Goal: Transaction & Acquisition: Purchase product/service

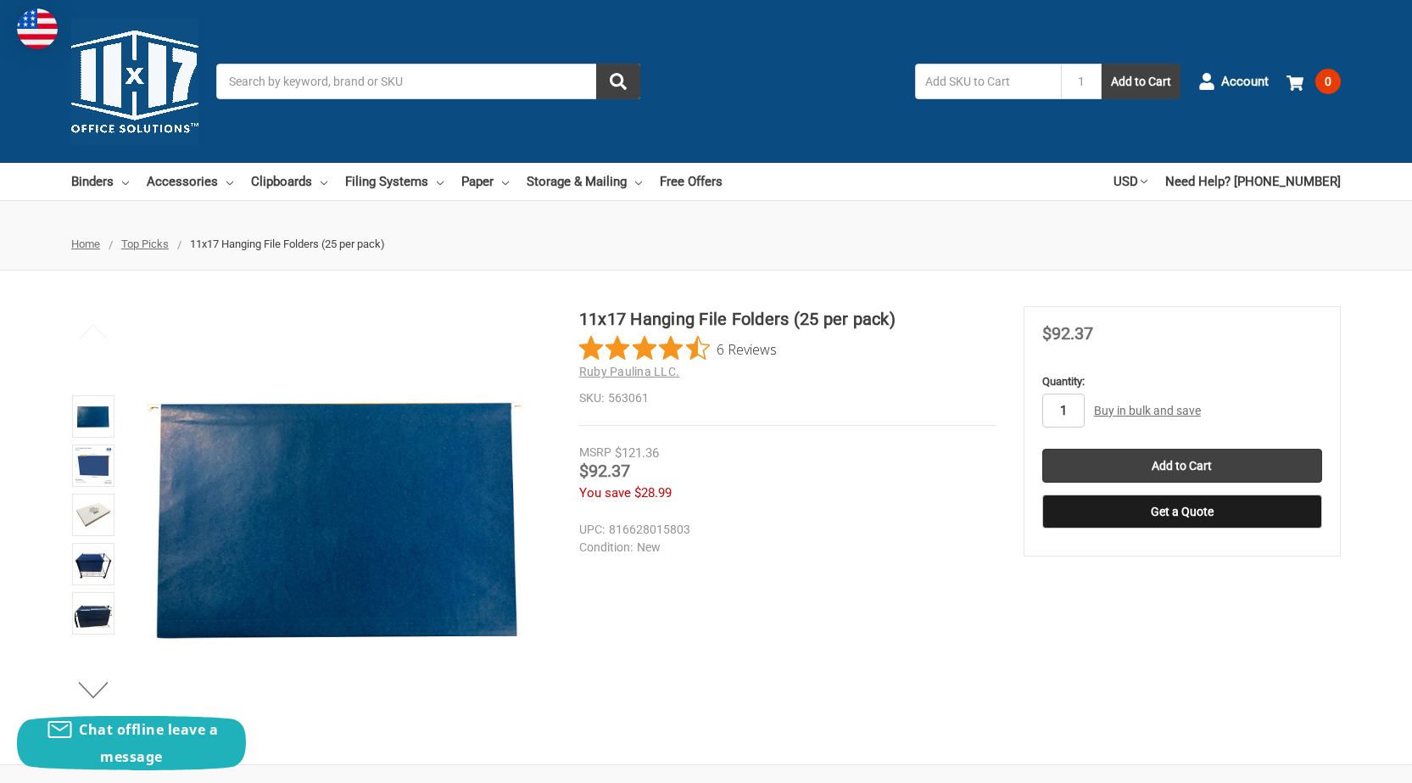
drag, startPoint x: 0, startPoint y: 0, endPoint x: 1064, endPoint y: 415, distance: 1142.4
click at [1064, 415] on input "1" at bounding box center [1063, 411] width 42 height 34
type input "5"
click at [1089, 460] on input "Add to Cart" at bounding box center [1182, 466] width 280 height 34
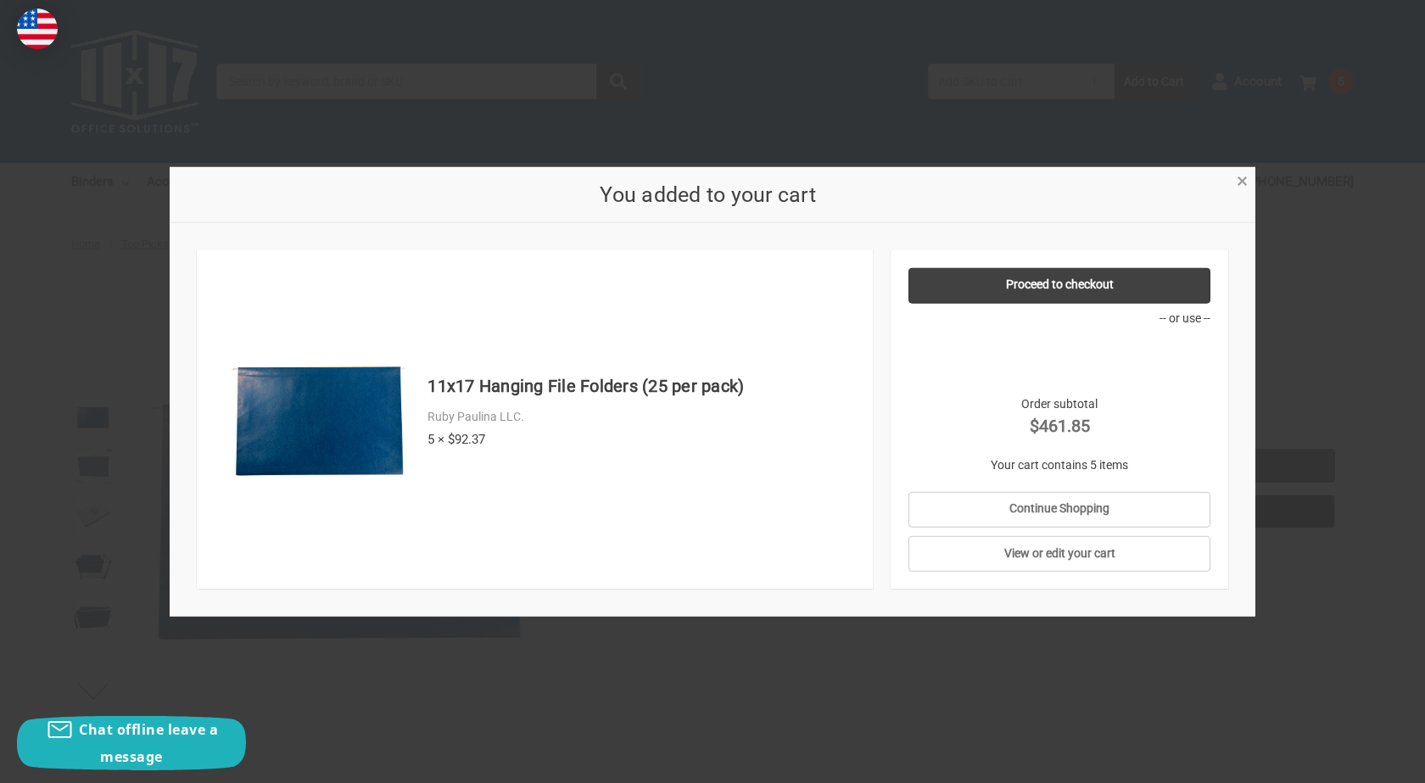
click at [1237, 186] on span "×" at bounding box center [1242, 181] width 11 height 25
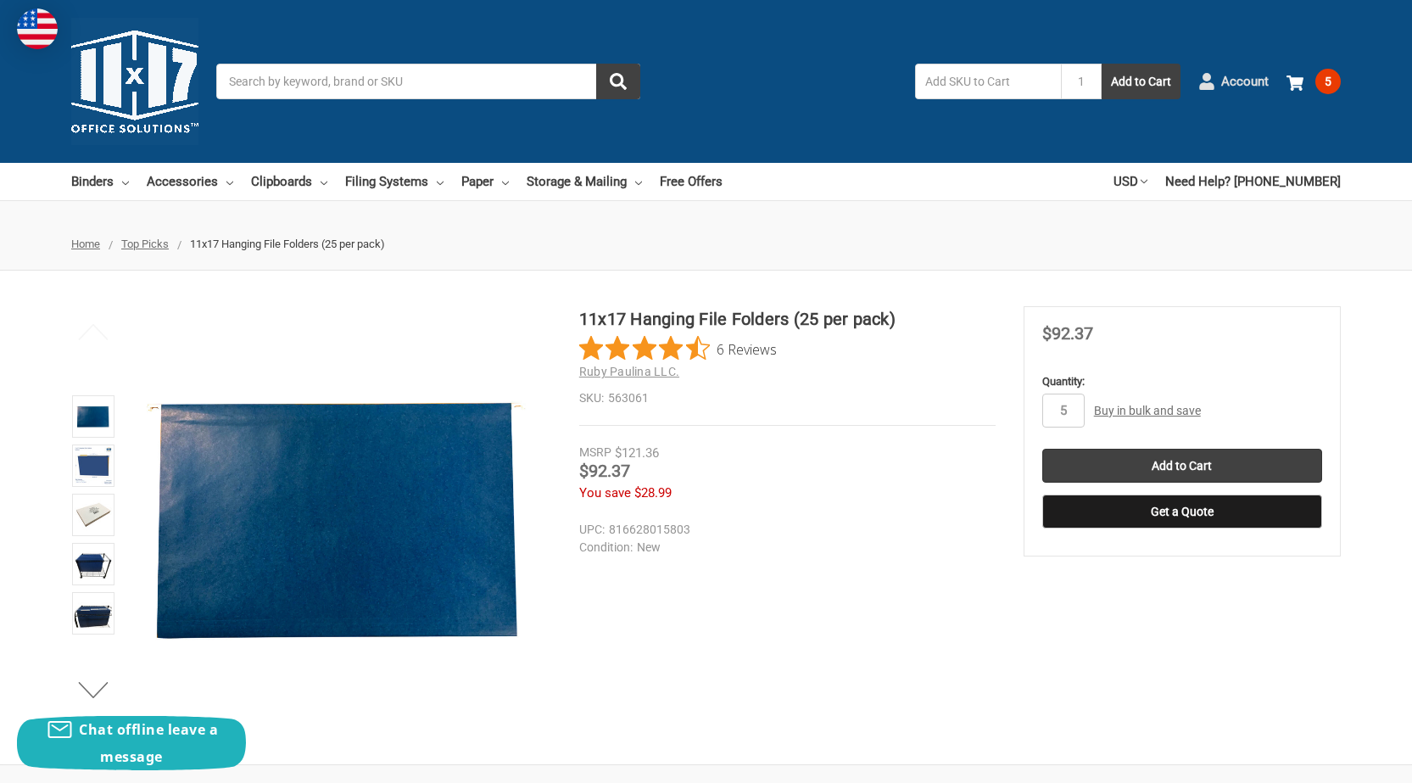
click at [1243, 82] on span "Account" at bounding box center [1244, 82] width 47 height 20
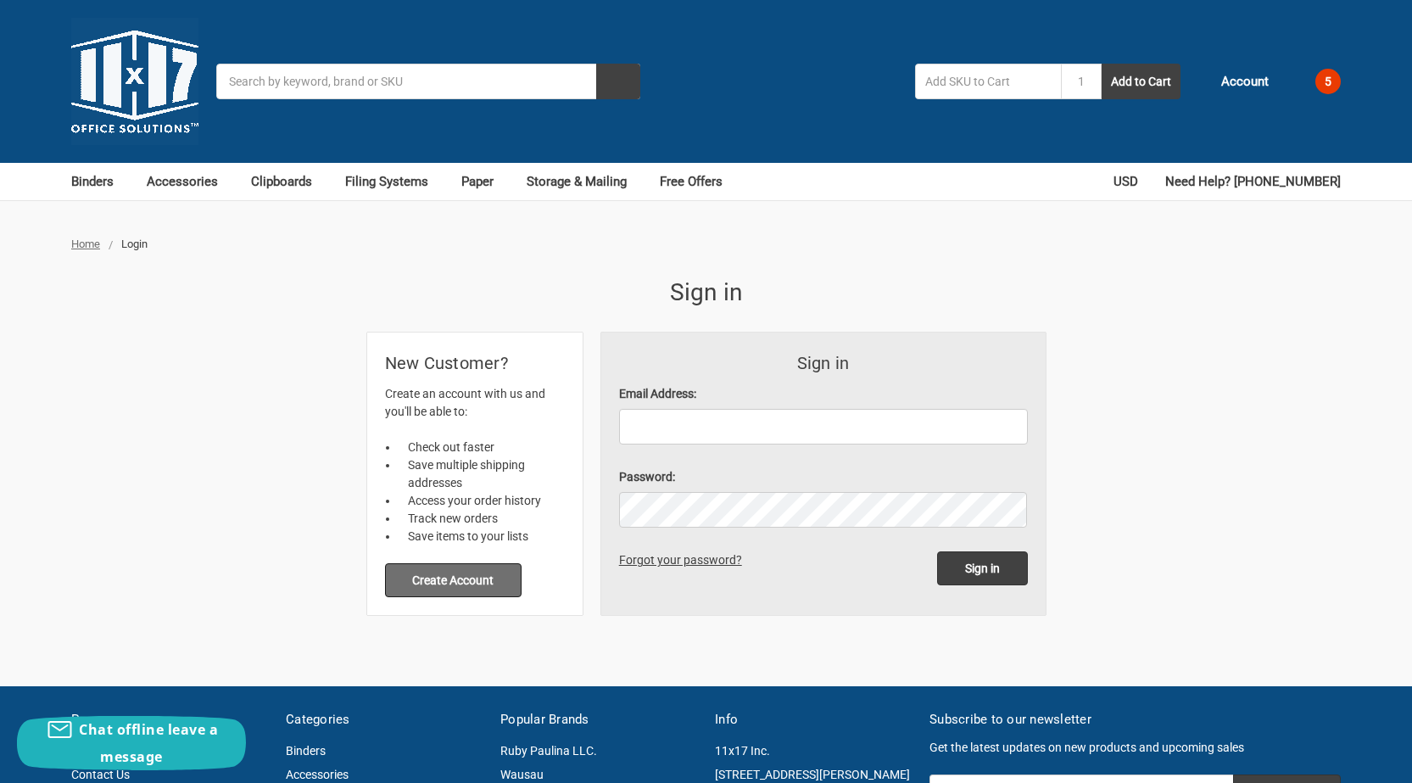
click at [456, 584] on button "Create Account" at bounding box center [453, 580] width 137 height 34
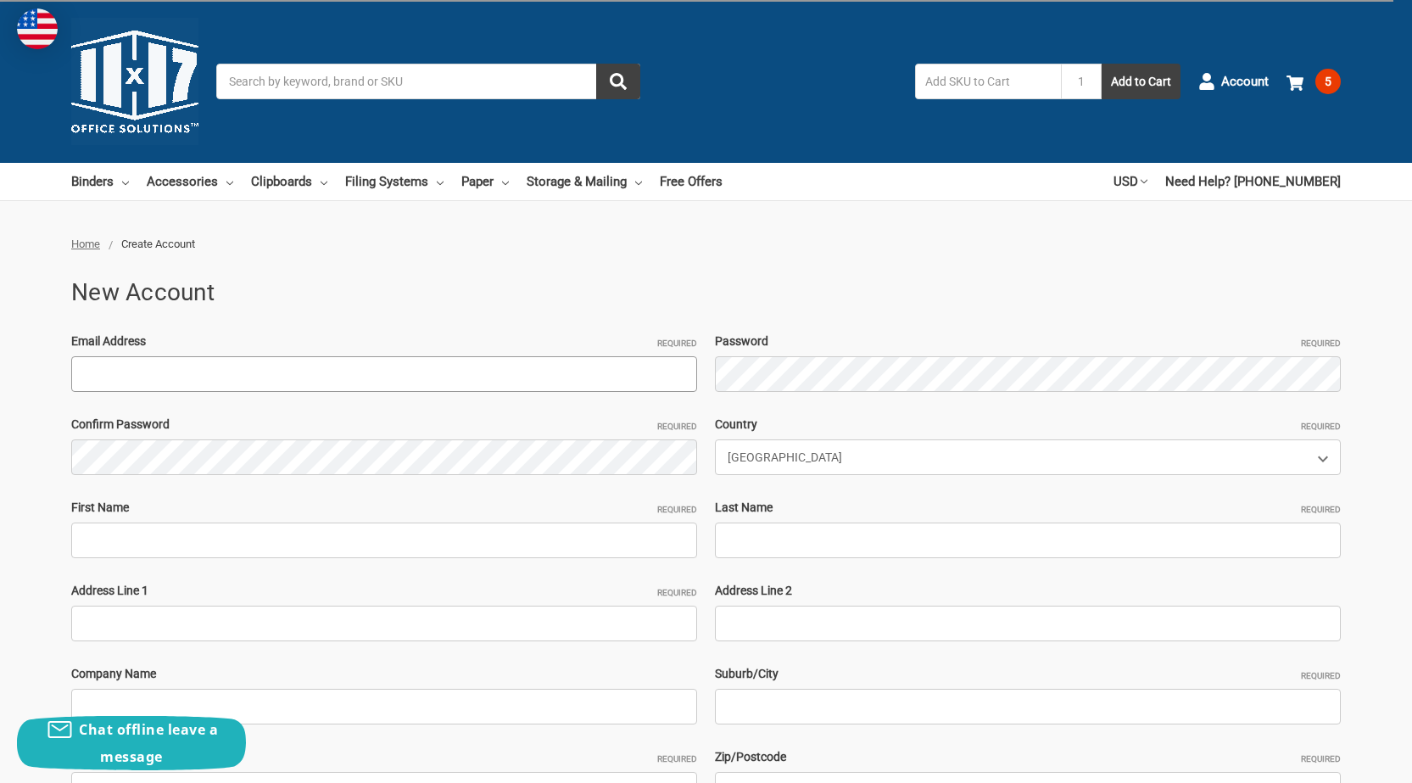
click at [212, 384] on input "Email Address Required" at bounding box center [384, 374] width 626 height 36
paste input "MsanchSanchez14@outlook.com Q@isamazon36501"
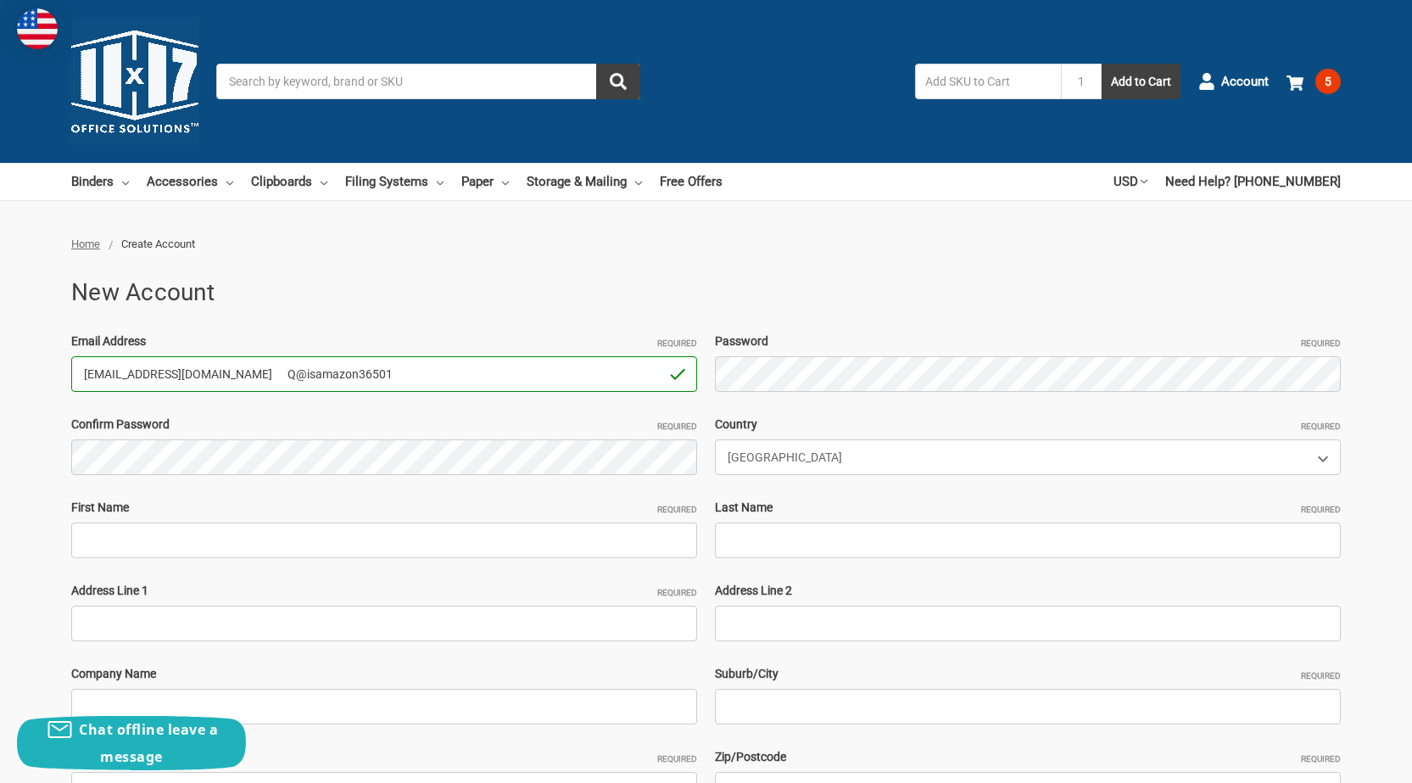
drag, startPoint x: 335, startPoint y: 374, endPoint x: 677, endPoint y: 380, distance: 341.9
click at [570, 366] on input "MsanchSanchez14@outlook.com Q@isamazon36501" at bounding box center [384, 374] width 626 height 36
click at [374, 381] on input "[EMAIL_ADDRESS][DOMAIN_NAME]" at bounding box center [384, 374] width 626 height 36
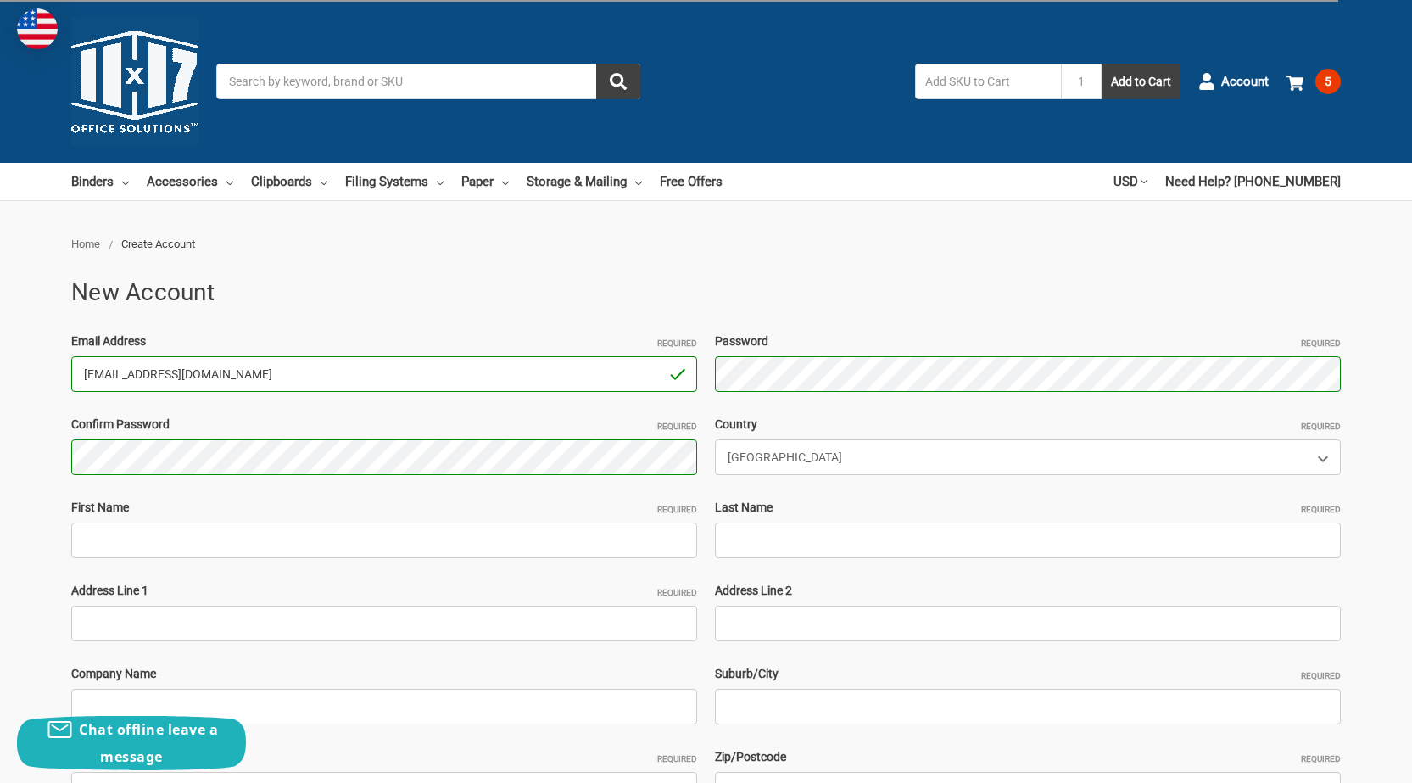
drag, startPoint x: 110, startPoint y: 374, endPoint x: 74, endPoint y: 372, distance: 36.5
click at [74, 372] on input "[EMAIL_ADDRESS][DOMAIN_NAME]" at bounding box center [384, 374] width 626 height 36
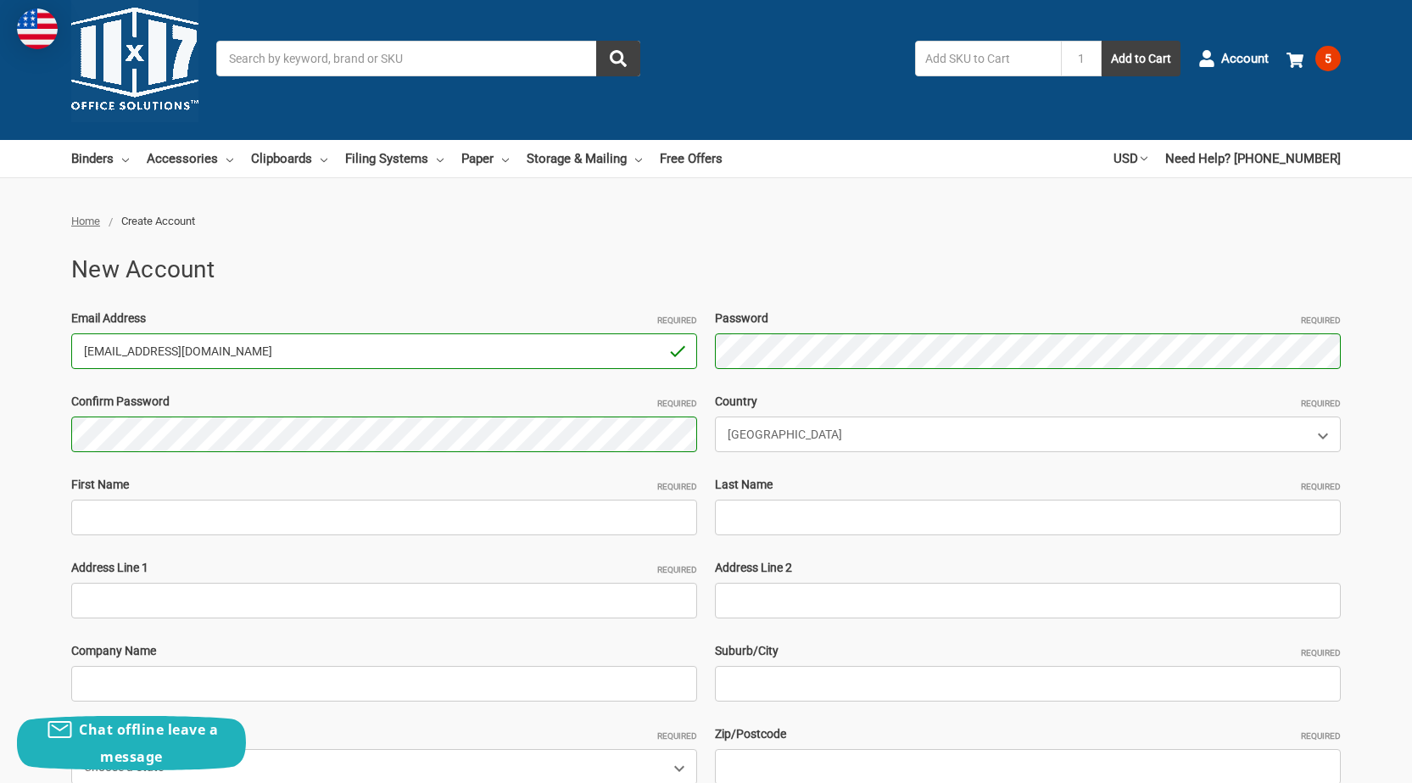
scroll to position [170, 0]
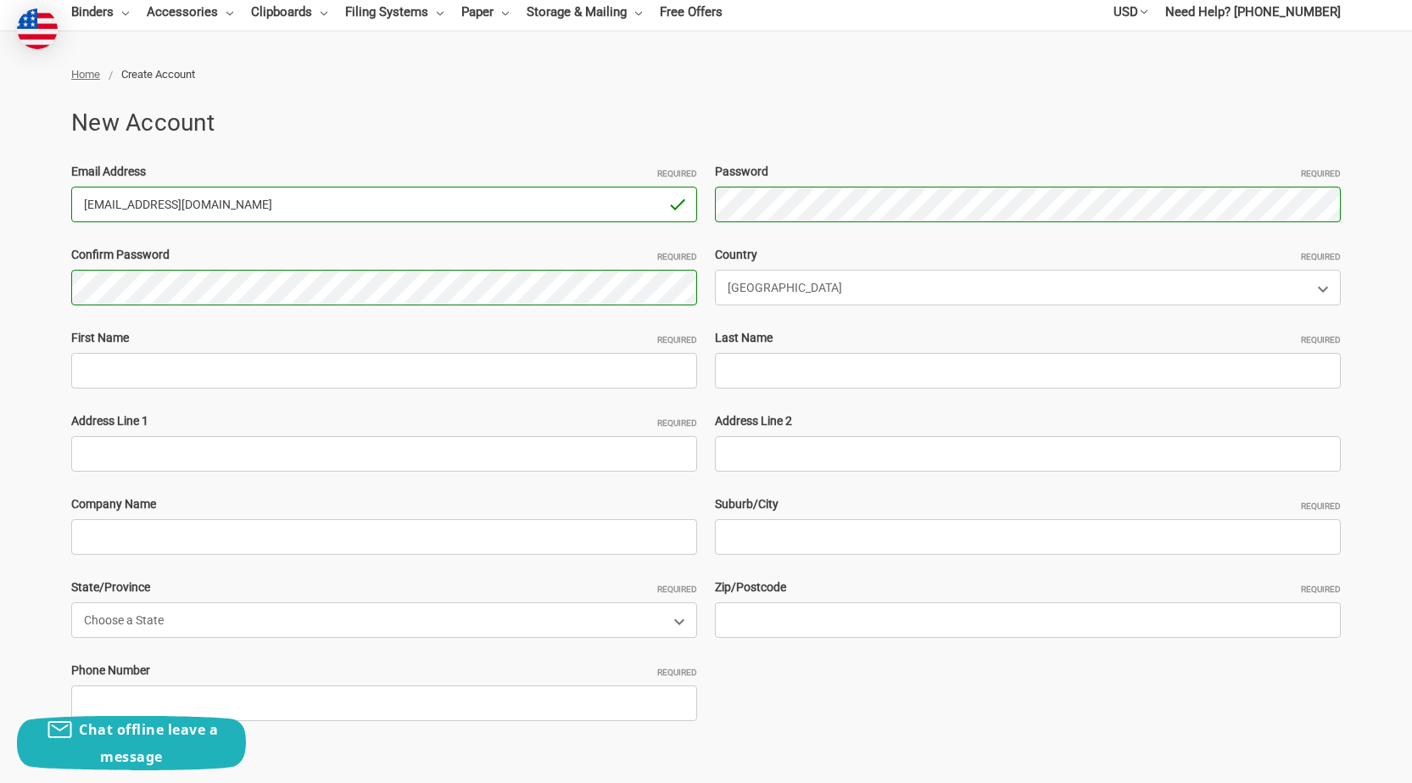
type input "[EMAIL_ADDRESS][DOMAIN_NAME]"
click at [225, 383] on input "First Name Required" at bounding box center [384, 371] width 626 height 36
paste input "MsanchSanchez"
drag, startPoint x: 127, startPoint y: 366, endPoint x: 835, endPoint y: 368, distance: 708.2
click at [293, 368] on input "MsanchSanchez" at bounding box center [384, 371] width 626 height 36
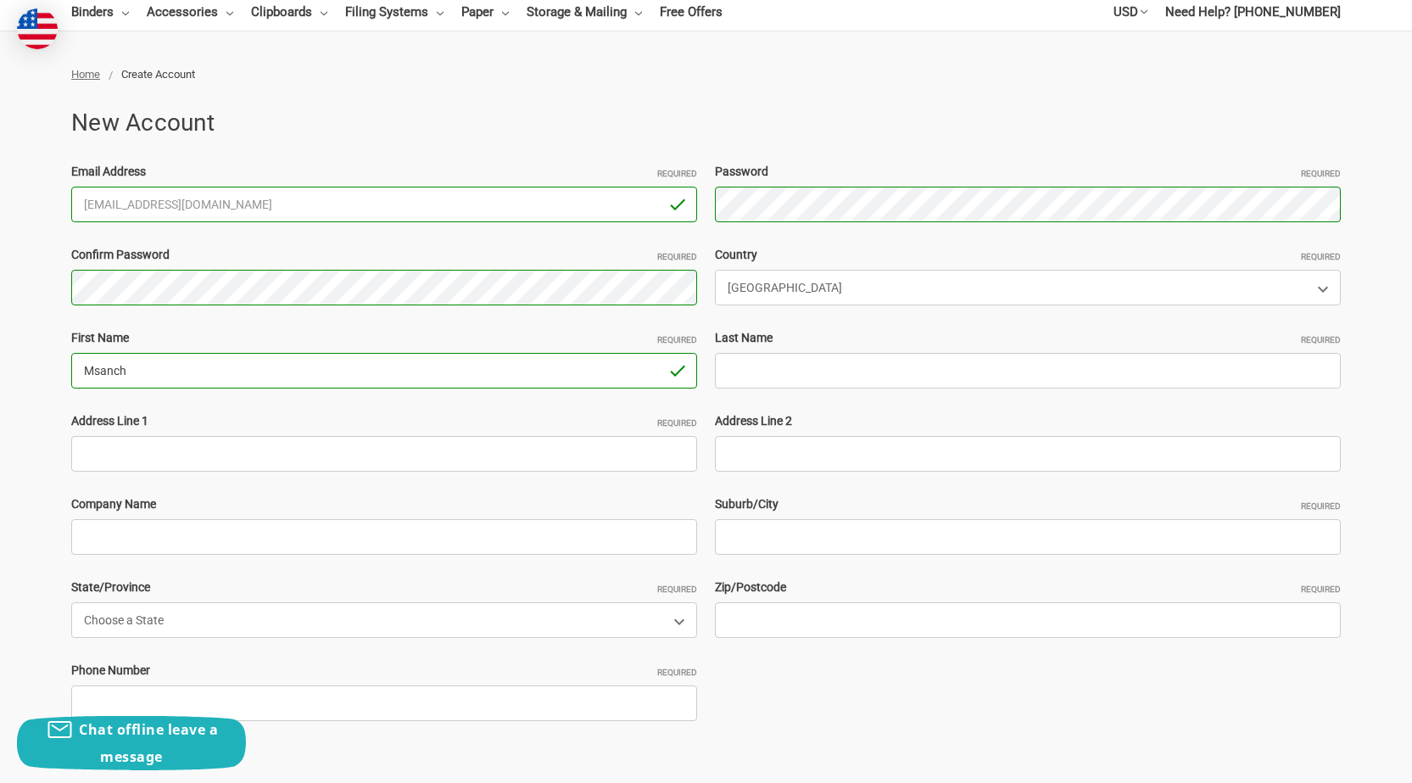
type input "Msanch"
click at [908, 360] on input "Last Name Required" at bounding box center [1028, 371] width 626 height 36
paste input "[PERSON_NAME]"
type input "[PERSON_NAME]"
click at [215, 475] on div "Email Address Required MsanchSanchez14@outlook.com Password Required Confirm Pa…" at bounding box center [707, 454] width 1288 height 582
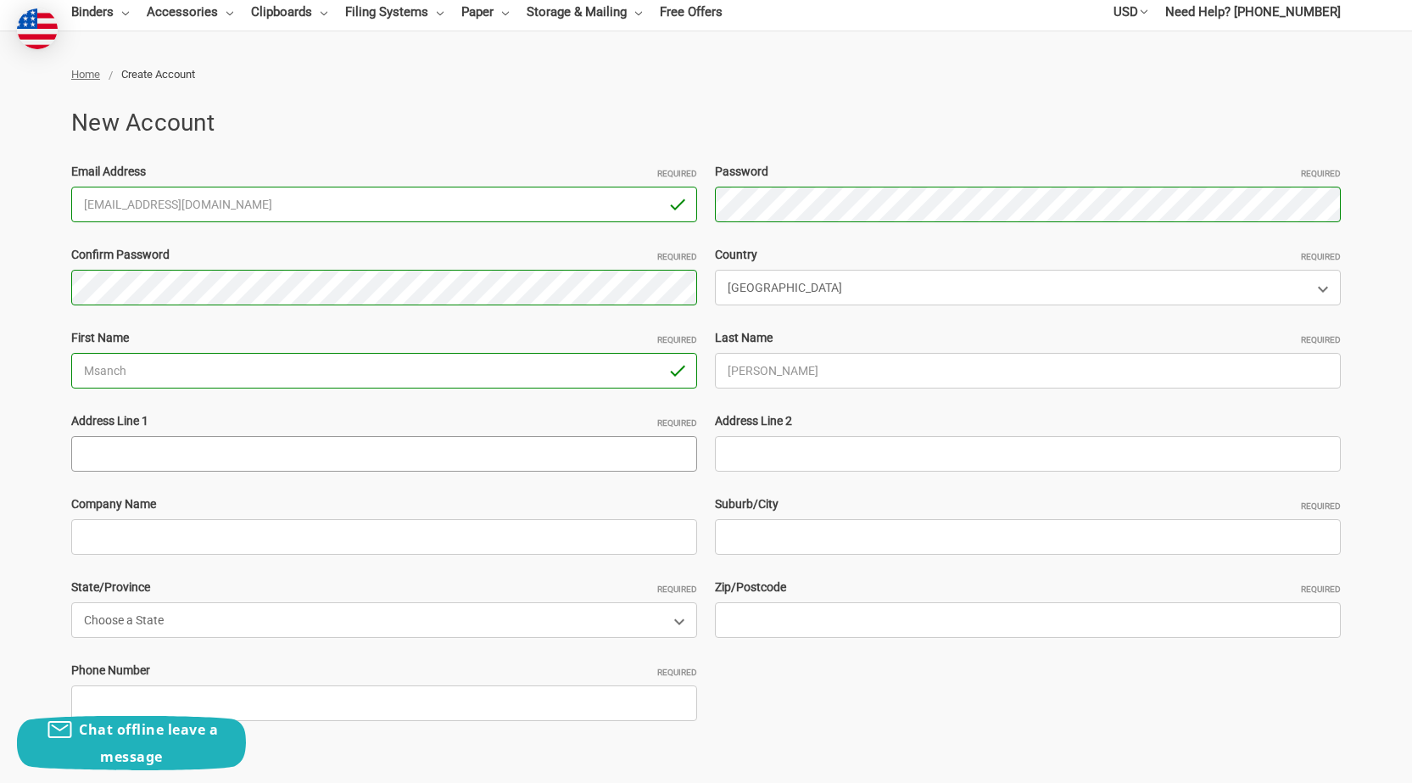
click at [227, 459] on input "Address Line 1 Required" at bounding box center [384, 454] width 626 height 36
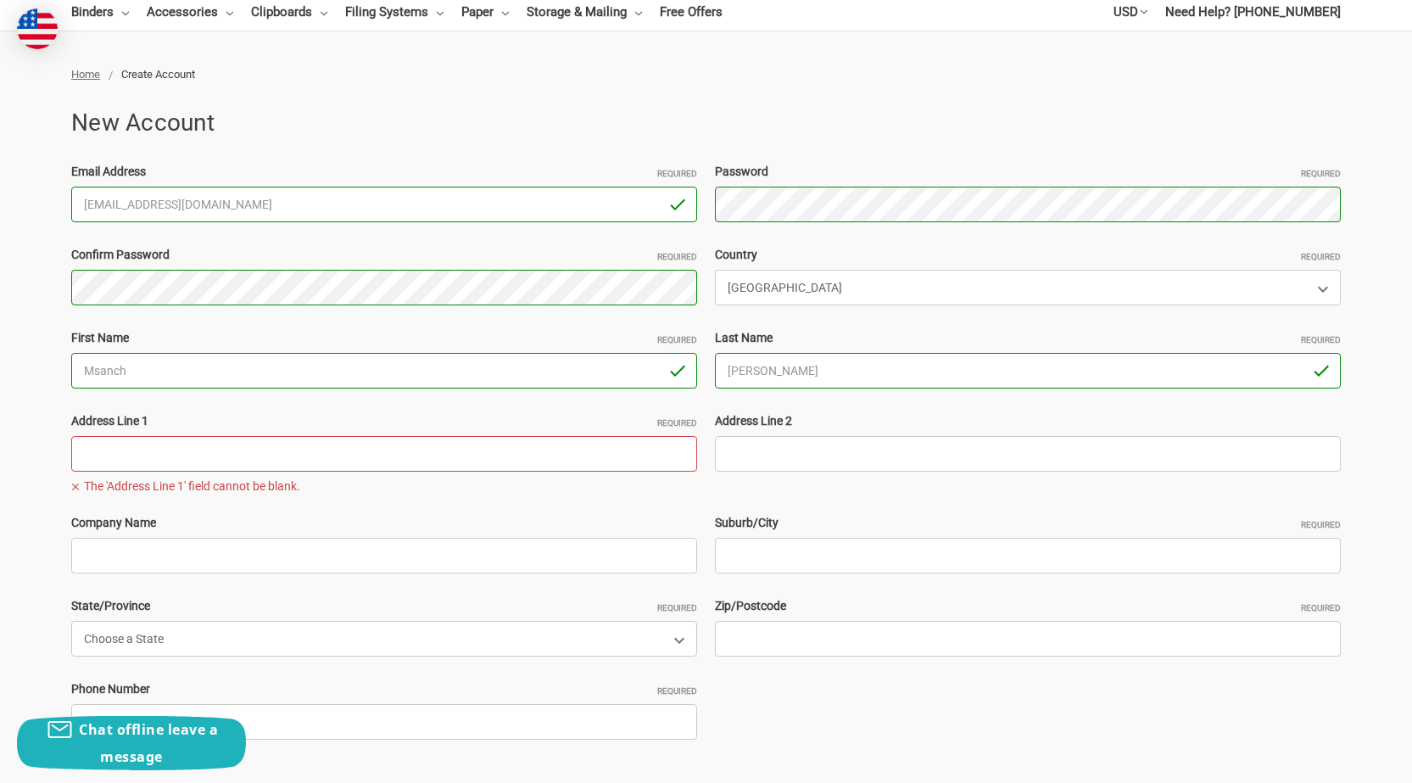
paste input "3809 honeycomb holw Melissa Tx 75454"
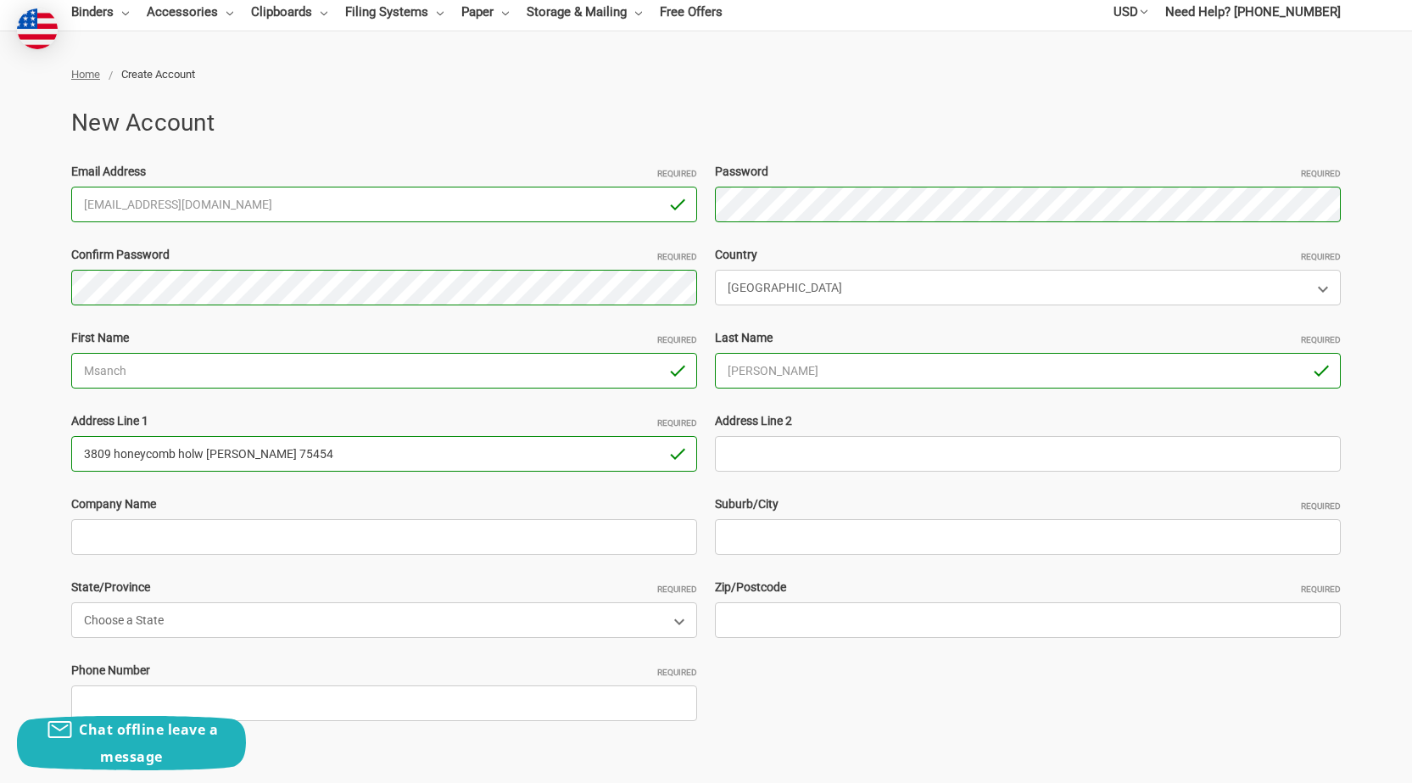
click at [407, 464] on input "3809 honeycomb holw Melissa Tx 75454" at bounding box center [384, 454] width 626 height 36
type input "3809 honeycomb holw Melissa Tx"
click at [768, 623] on input "Zip/Postcode Required" at bounding box center [1028, 620] width 626 height 36
paste input "75454"
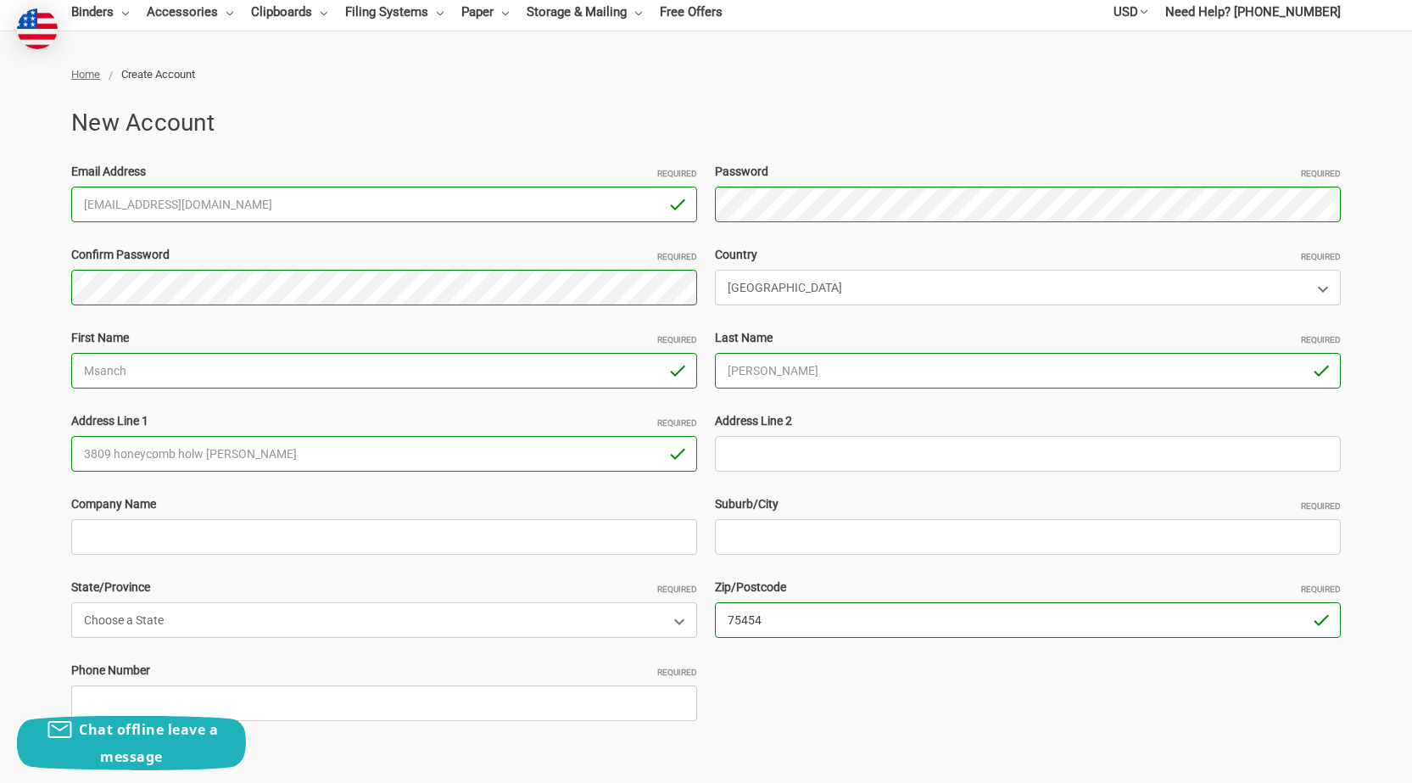
type input "75454"
click at [216, 463] on input "3809 honeycomb holw Melissa Tx" at bounding box center [384, 454] width 626 height 36
type input "3809 honeycomb holw Tx"
click at [793, 543] on input "Suburb/City Required" at bounding box center [1028, 537] width 626 height 36
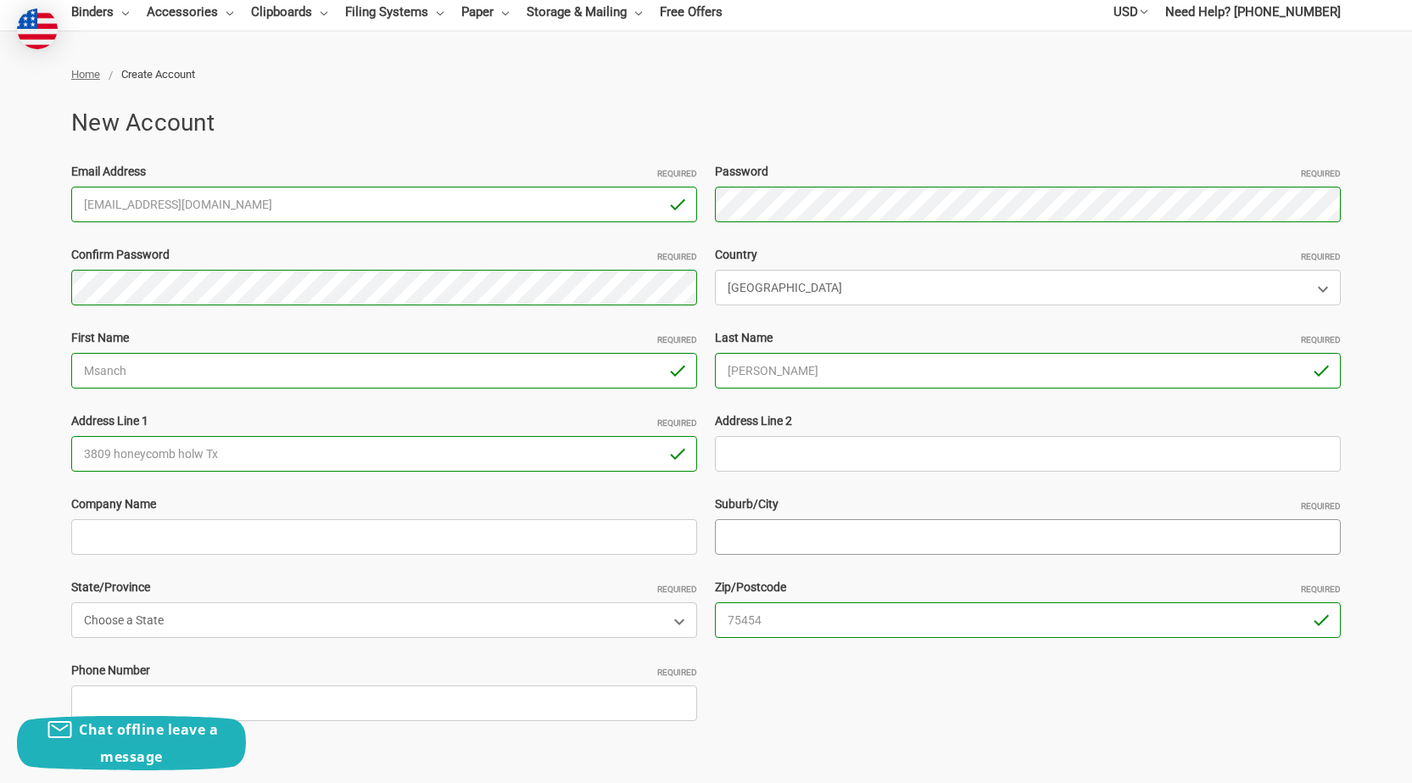
paste input "Melissa"
type input "Melissa"
drag, startPoint x: 205, startPoint y: 459, endPoint x: 248, endPoint y: 464, distance: 42.7
click at [248, 464] on input "3809 honeycomb holw Tx" at bounding box center [384, 454] width 626 height 36
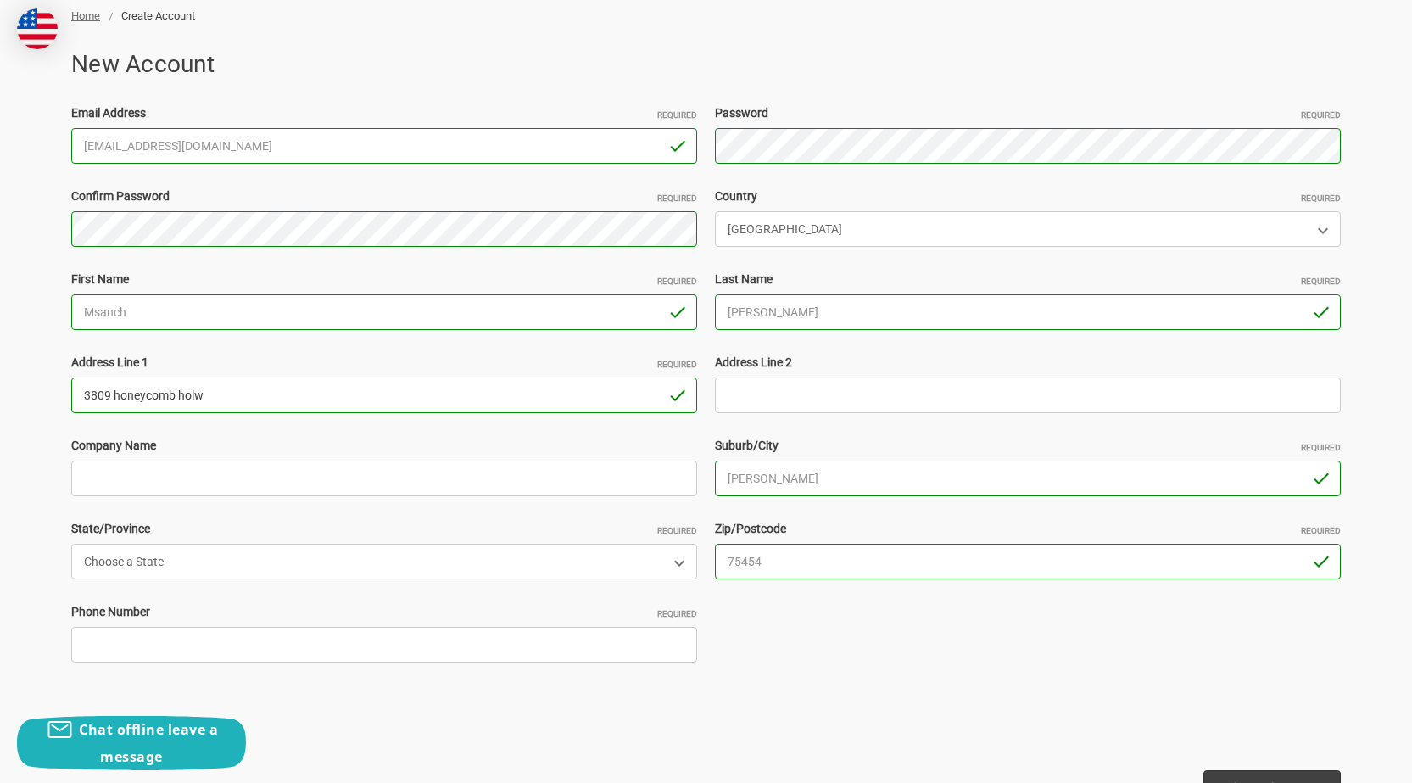
scroll to position [339, 0]
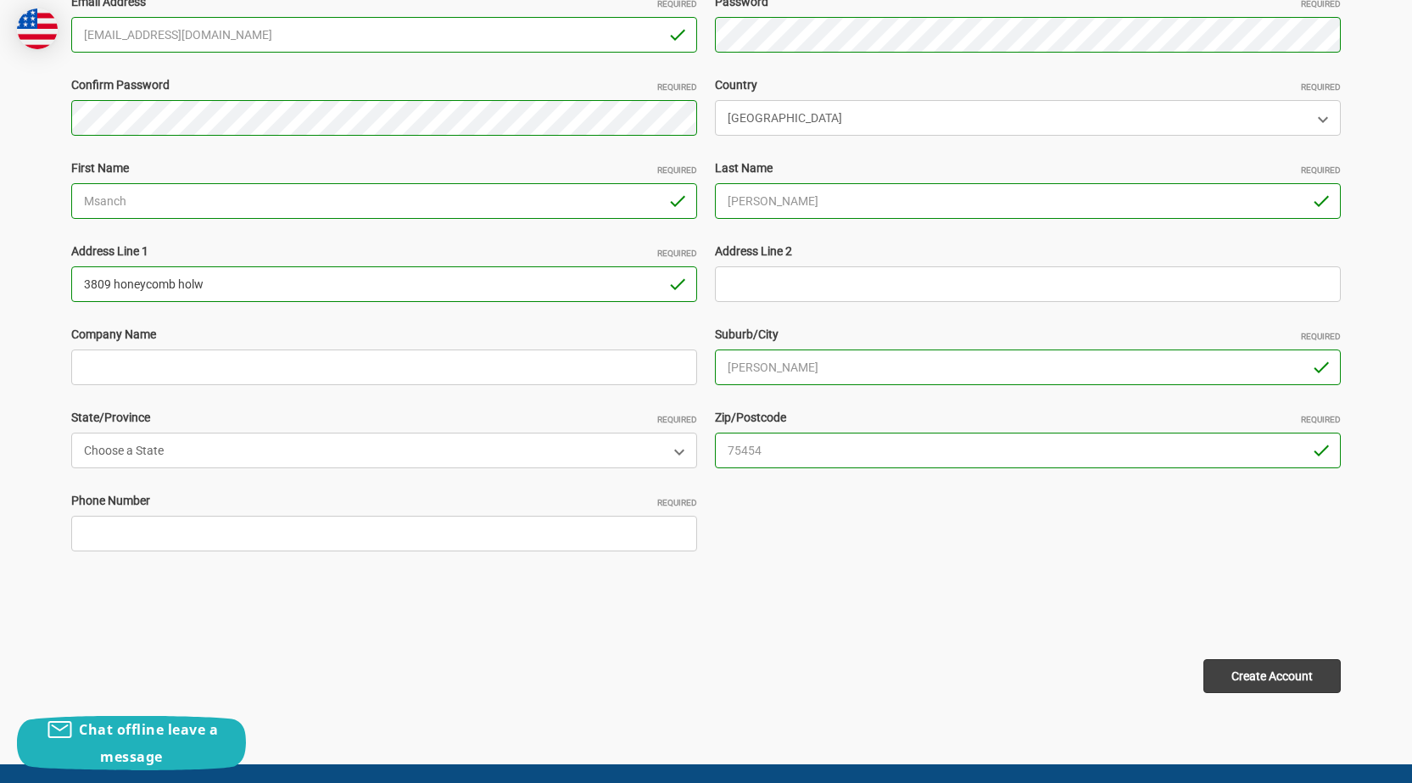
type input "3809 honeycomb holw"
click at [149, 443] on select "Choose a State Alabama Alaska American Samoa Arizona Arkansas Armed Forces Afri…" at bounding box center [384, 451] width 626 height 36
select select "[US_STATE]"
click at [149, 443] on select "Choose a State Alabama Alaska American Samoa Arizona Arkansas Armed Forces Afri…" at bounding box center [384, 451] width 626 height 36
click at [174, 523] on input "Phone Number Required" at bounding box center [384, 534] width 626 height 36
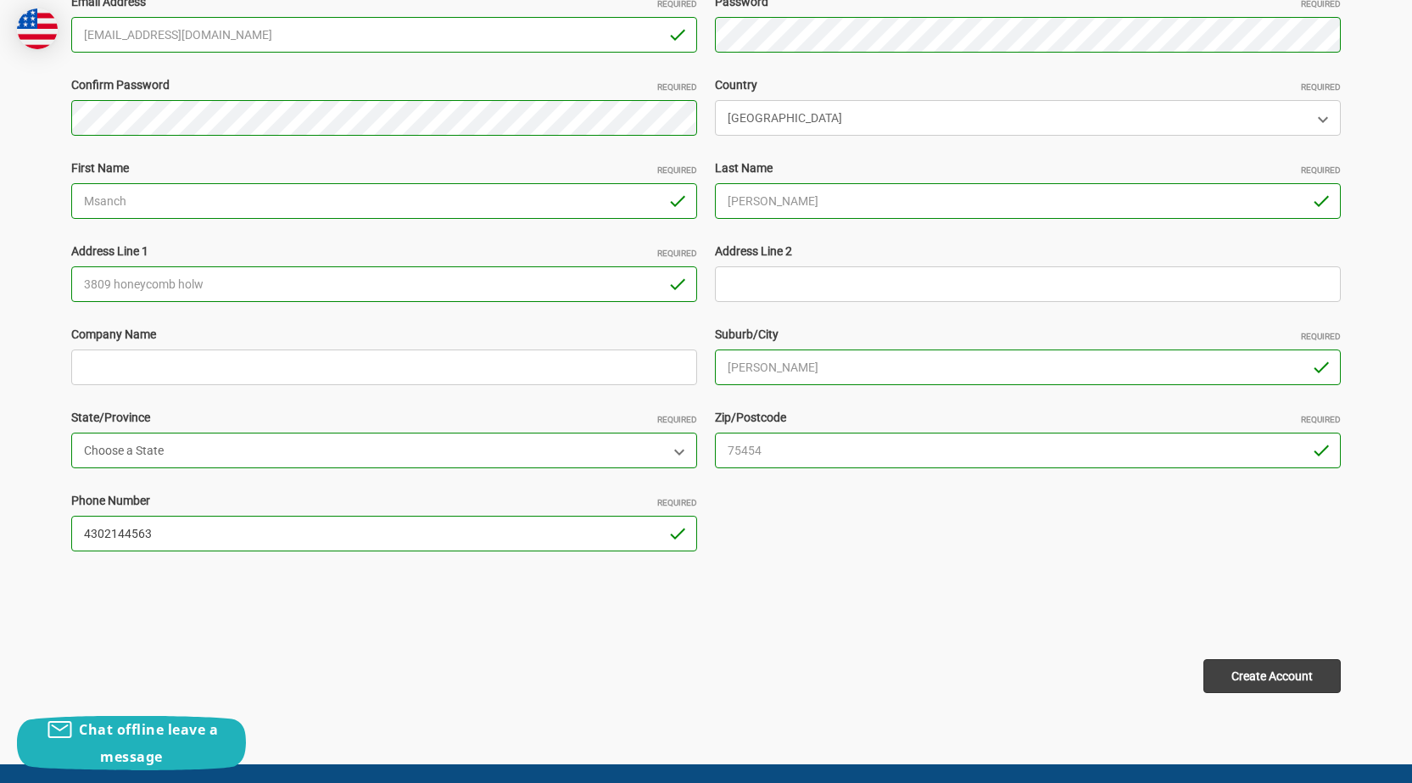
type input "4302144563"
click at [1291, 672] on input "Create Account" at bounding box center [1272, 676] width 137 height 34
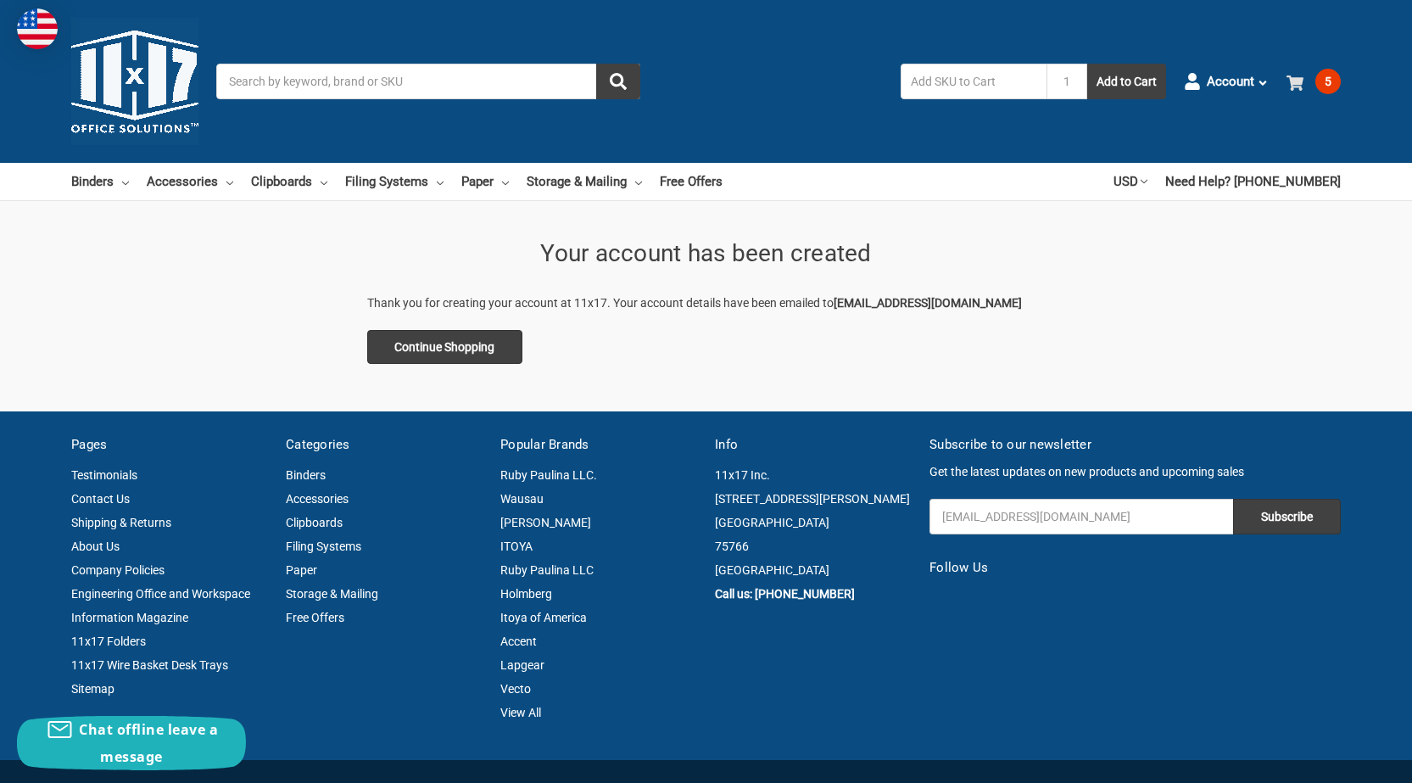
click at [1304, 80] on span at bounding box center [1298, 81] width 23 height 17
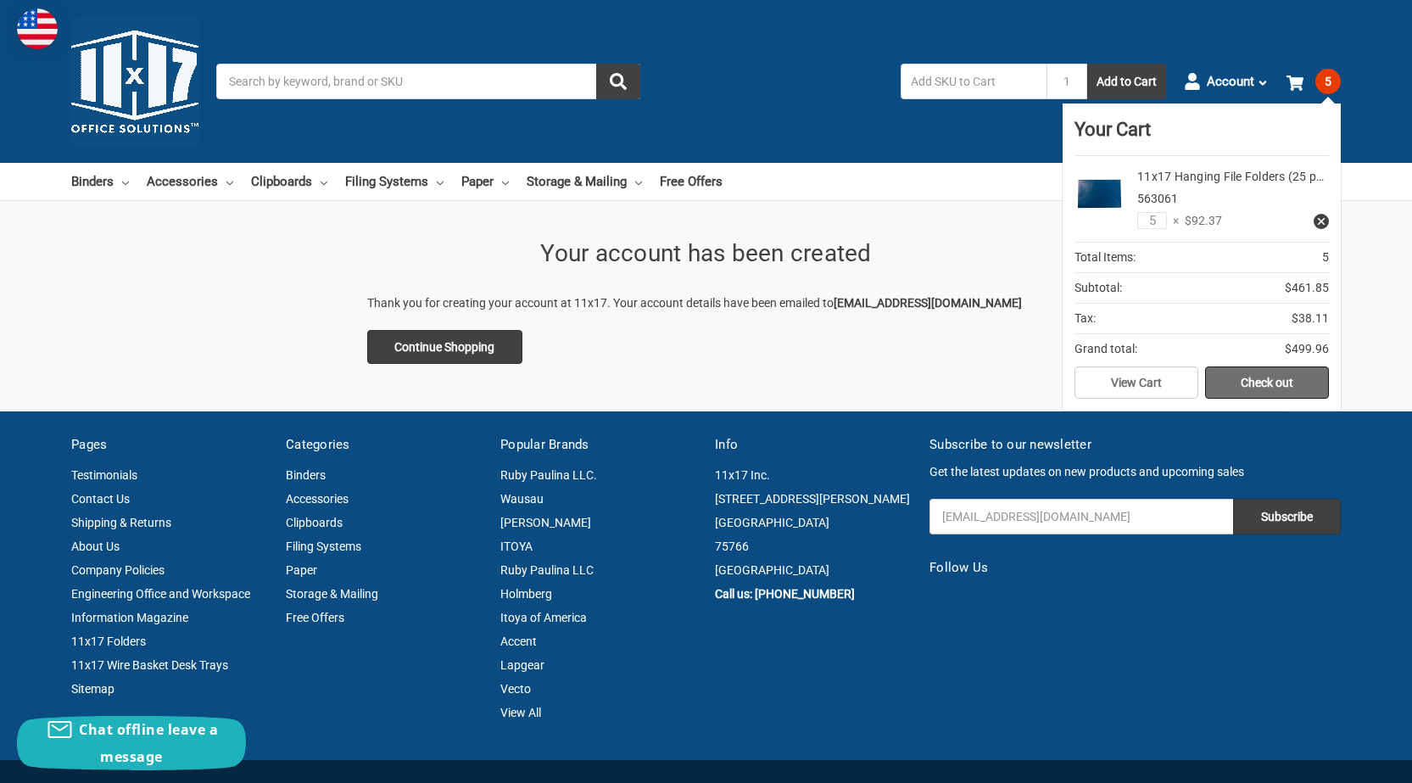
click at [1244, 382] on link "Check out" at bounding box center [1267, 382] width 124 height 32
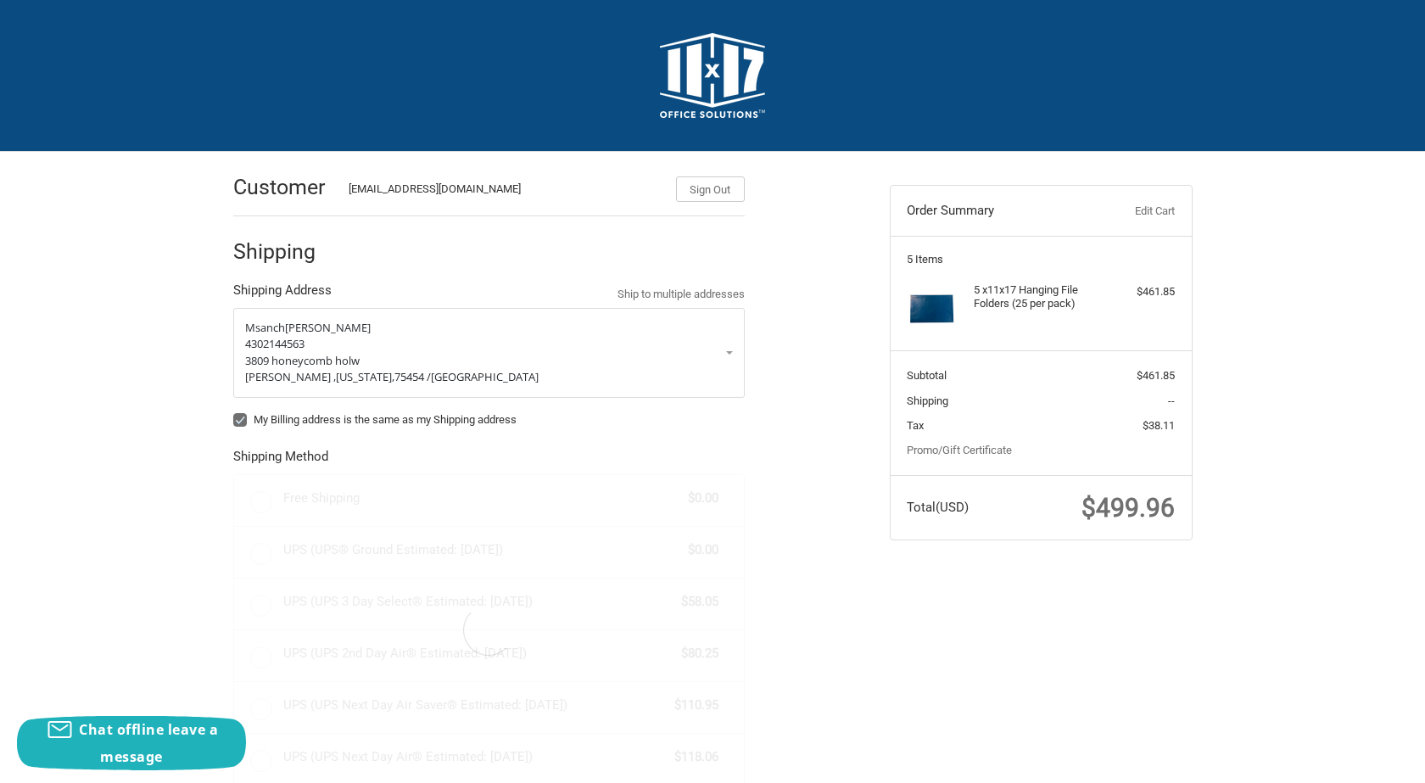
radio input "true"
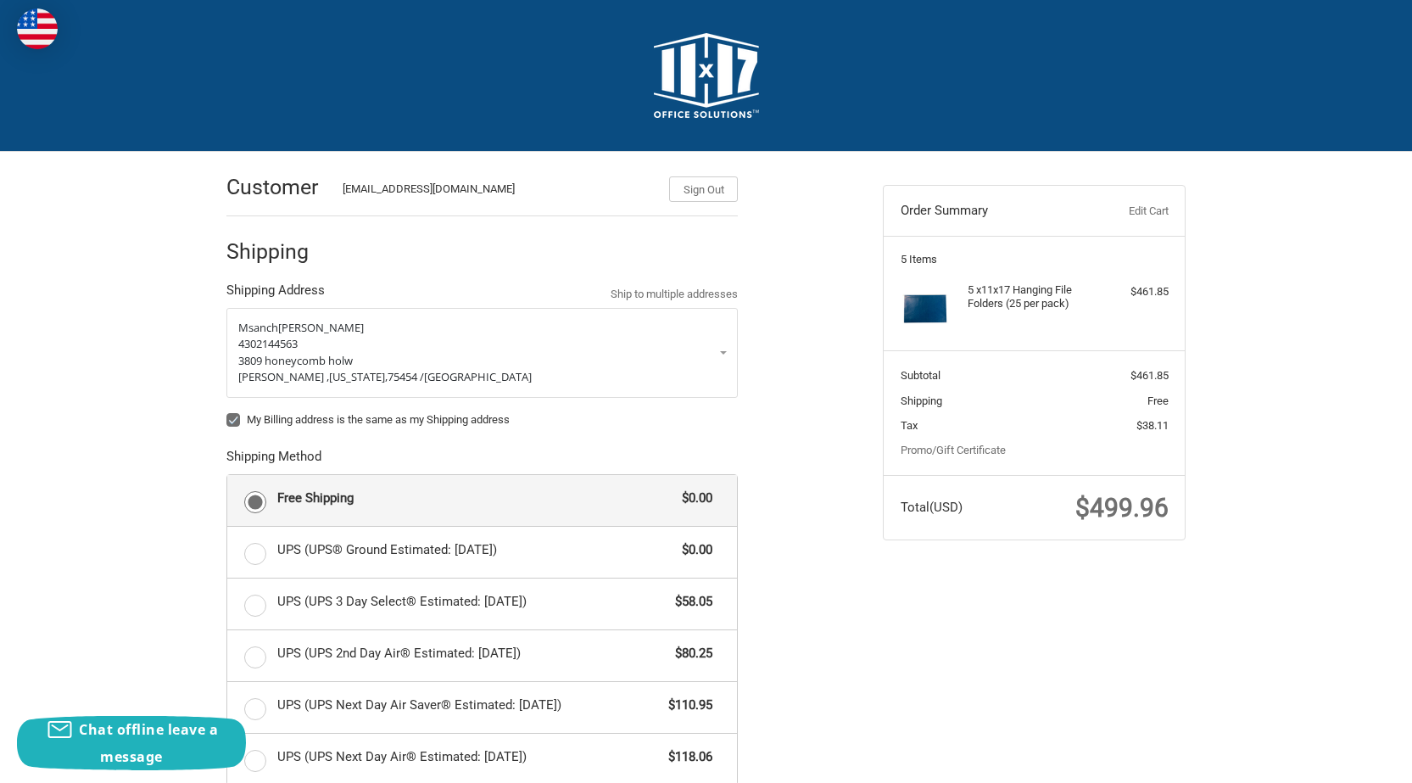
click at [294, 411] on div "[PERSON_NAME] 4302144563 [STREET_ADDRESS][PERSON_NAME][US_STATE] My Billing add…" at bounding box center [481, 371] width 511 height 126
click at [288, 422] on label "My Billing address is the same as my Shipping address" at bounding box center [481, 420] width 511 height 14
click at [227, 412] on input "My Billing address is the same as my Shipping address" at bounding box center [226, 411] width 1 height 1
checkbox input "false"
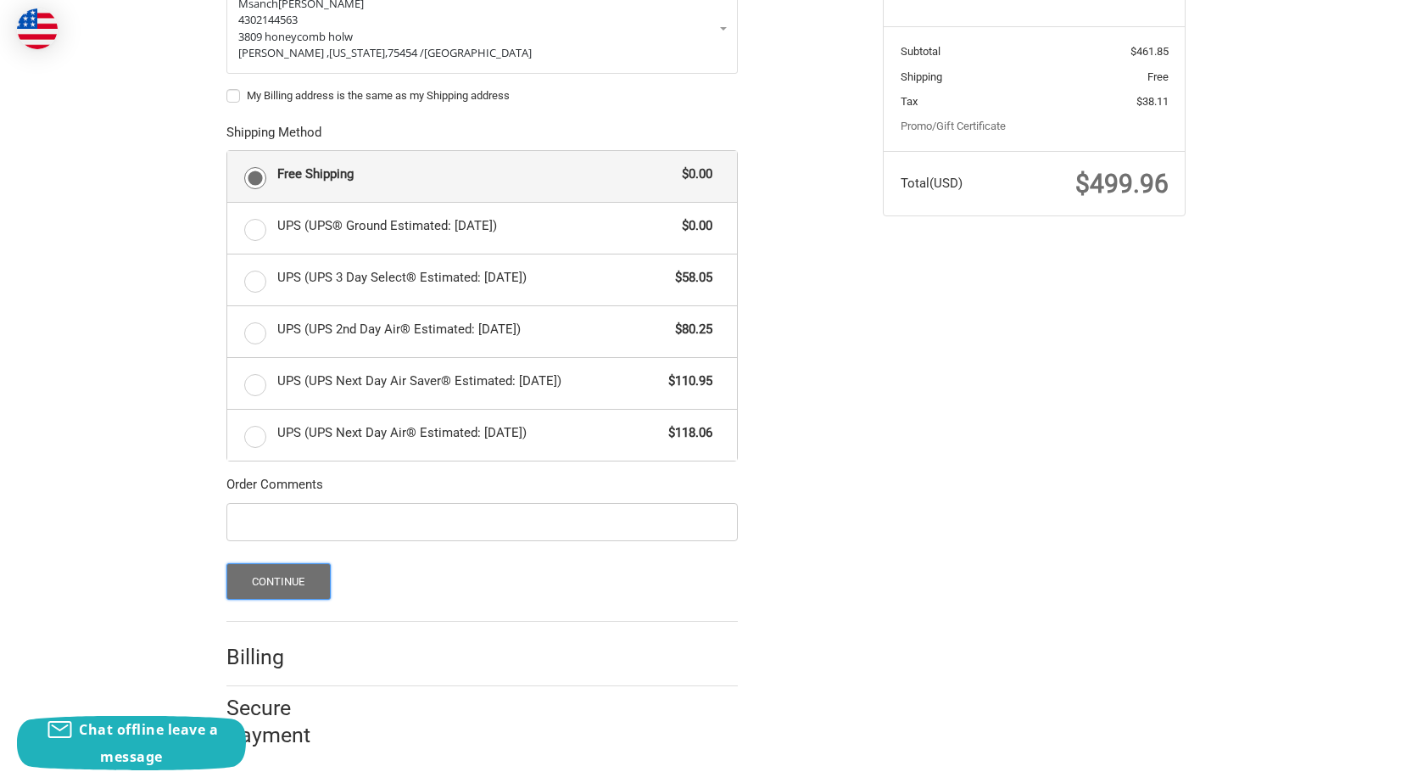
click at [299, 576] on button "Continue" at bounding box center [278, 581] width 104 height 36
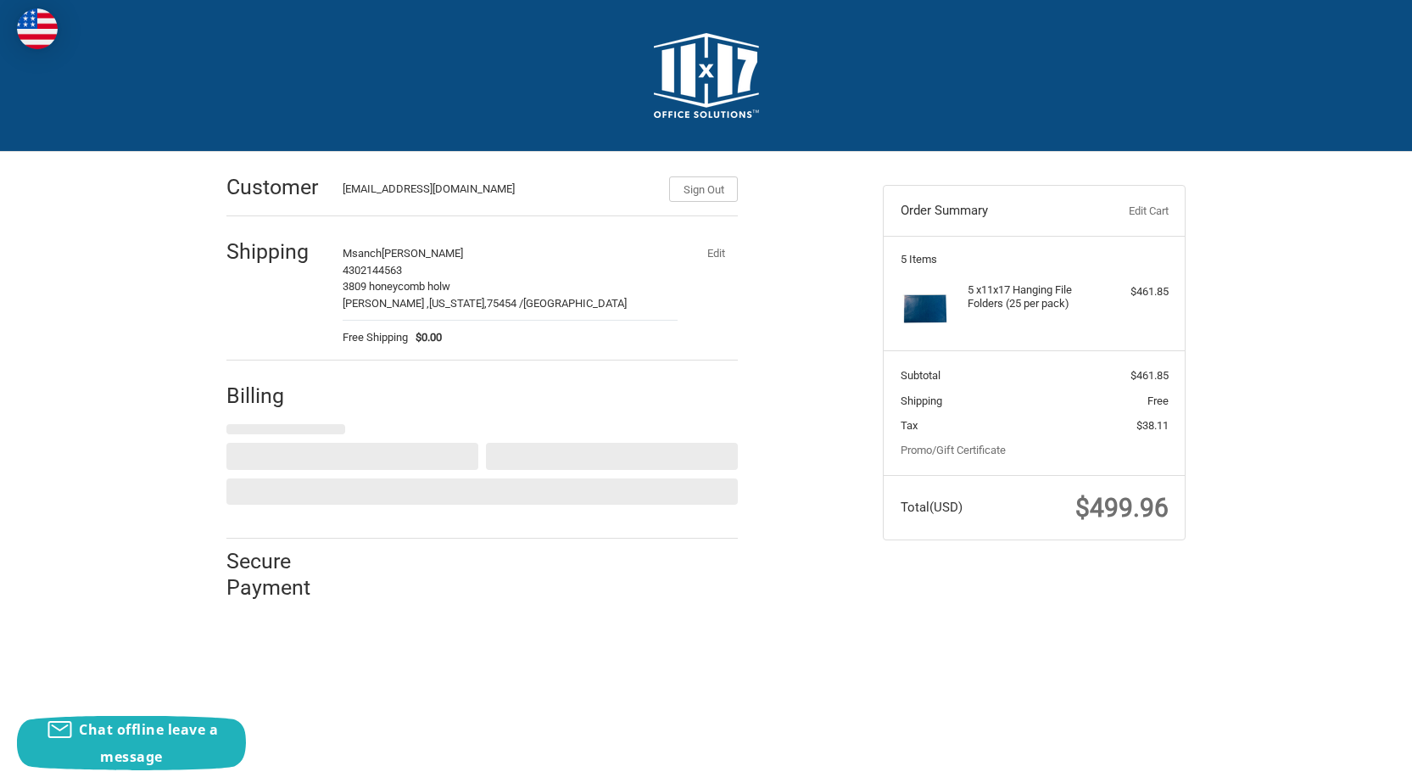
scroll to position [0, 0]
select select "US"
